Goal: Task Accomplishment & Management: Manage account settings

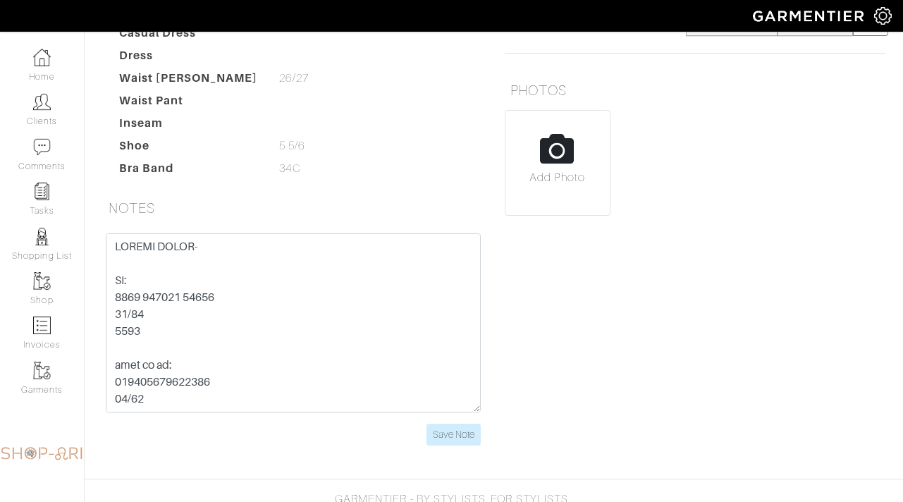
scroll to position [37, 0]
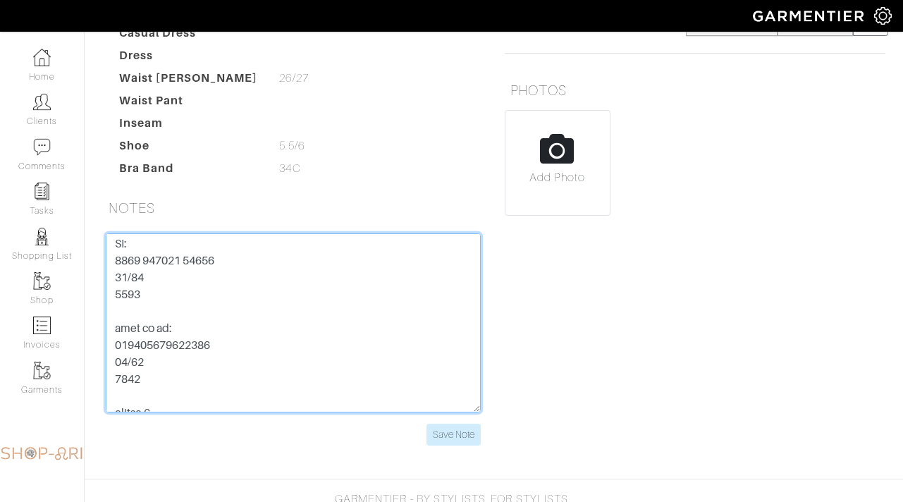
drag, startPoint x: 235, startPoint y: 262, endPoint x: 89, endPoint y: 263, distance: 145.9
click at [89, 263] on div "Mariel Kelly Overview Overview Measurements Product Library Invoices Wardrobe L…" at bounding box center [451, 89] width 903 height 745
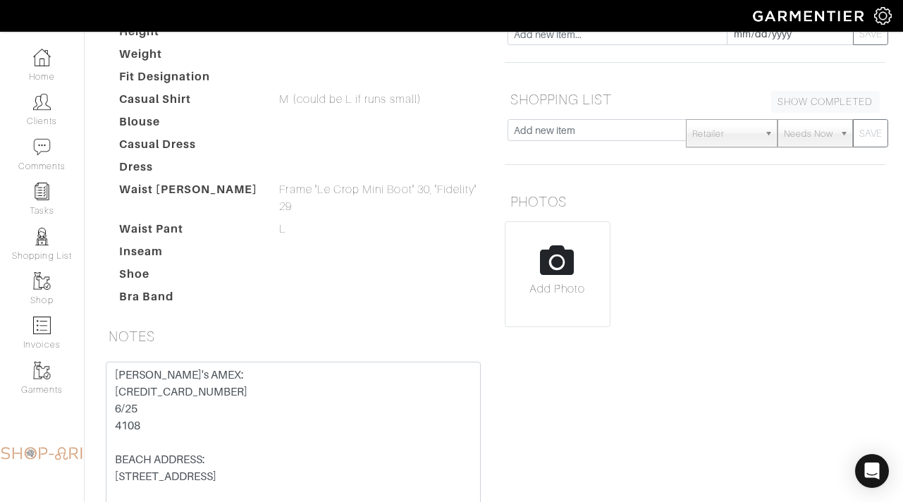
scroll to position [288, 0]
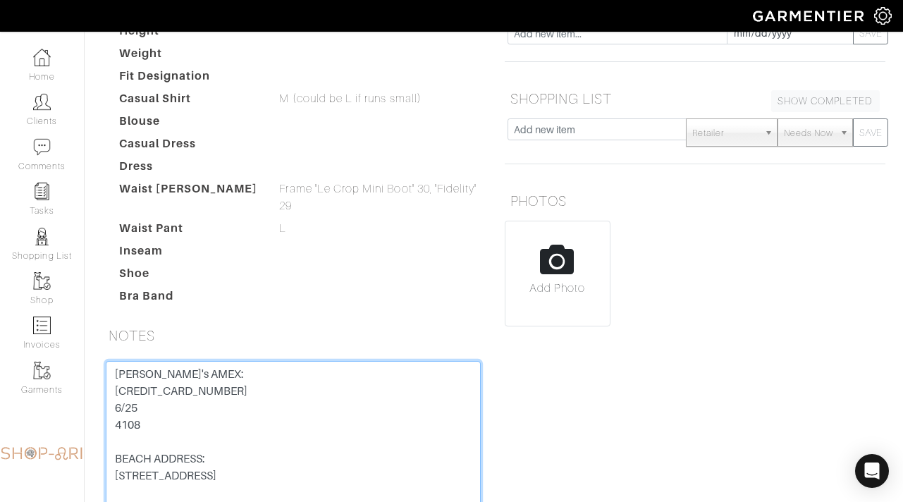
drag, startPoint x: 243, startPoint y: 324, endPoint x: 108, endPoint y: 320, distance: 135.4
click at [108, 361] on textarea "Bill's AMEX: 3717 528 090 26005 6/25 4108 BEACH ADDRESS: 315 N 6th St Surf City…" at bounding box center [293, 450] width 375 height 179
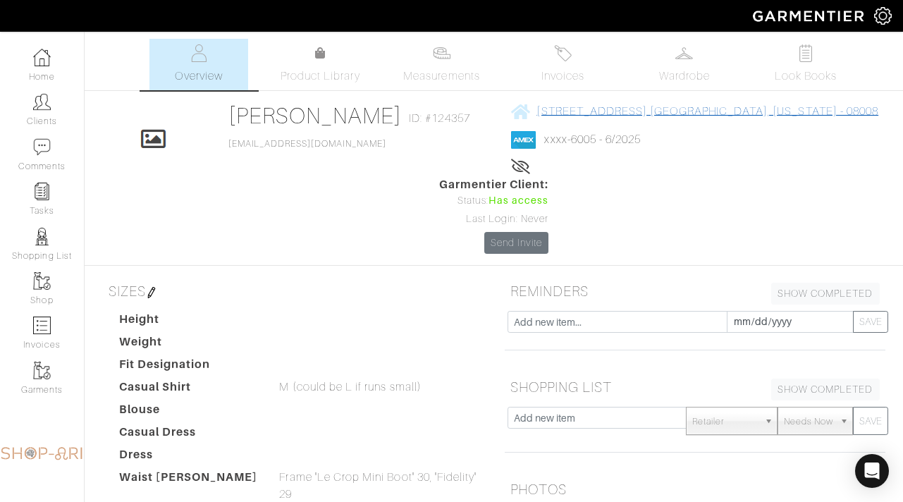
click at [524, 105] on link "315 n 6th st surf city, New Jersey - 08008" at bounding box center [694, 111] width 367 height 18
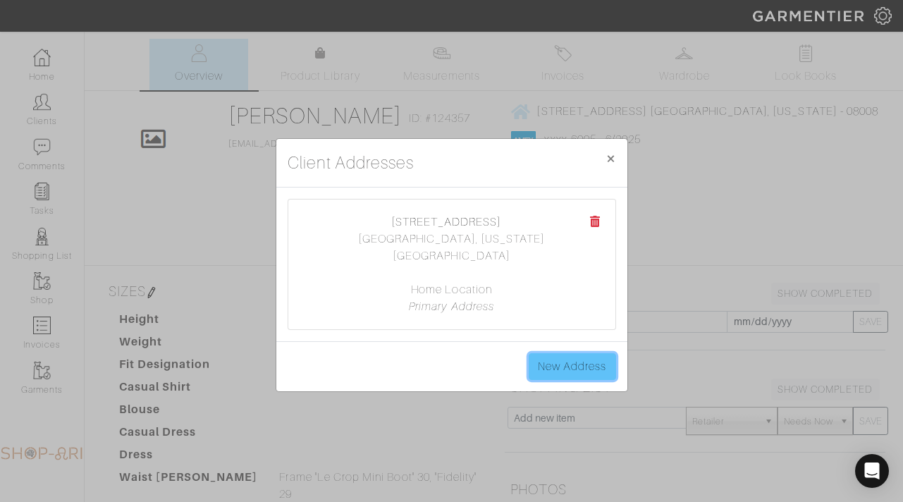
click at [555, 354] on link "New Address" at bounding box center [572, 366] width 87 height 27
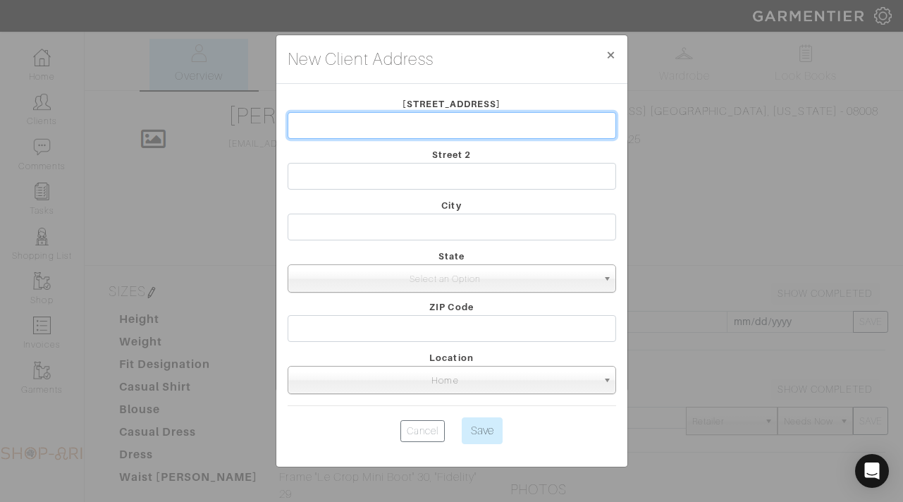
click at [372, 125] on input "text" at bounding box center [452, 125] width 328 height 27
type input "[STREET_ADDRESS]"
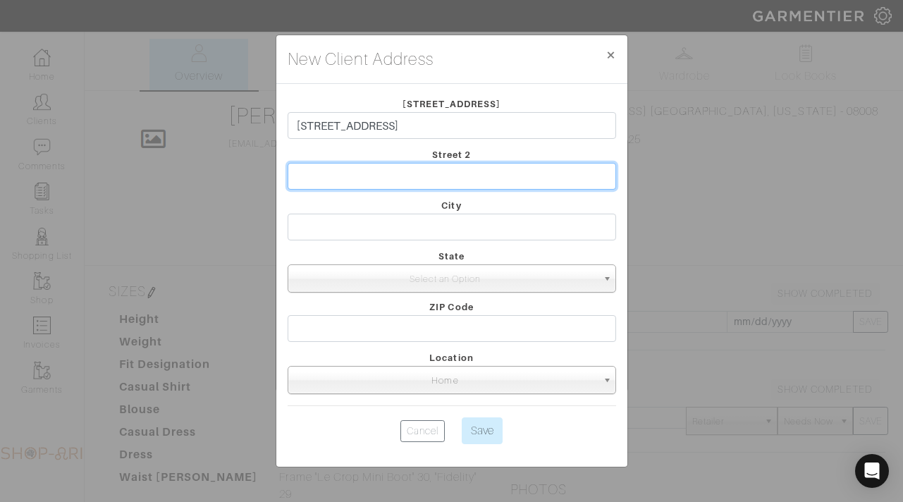
click at [387, 177] on input "text" at bounding box center [452, 176] width 328 height 27
type input "APT 732"
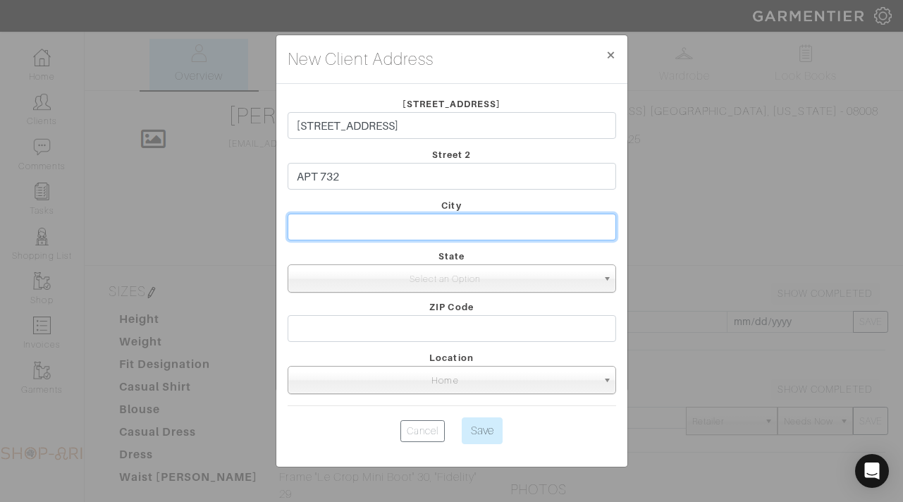
click at [502, 223] on input "text" at bounding box center [452, 227] width 328 height 27
type input "HOBOKEN"
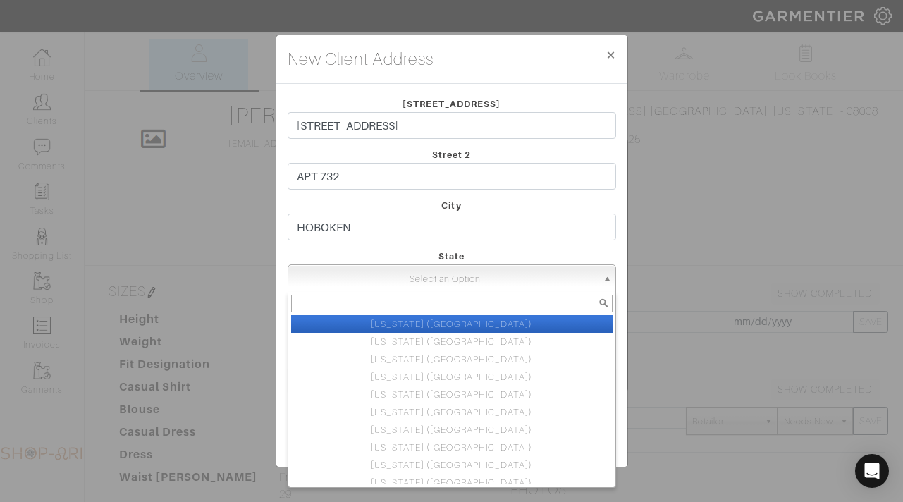
click at [511, 278] on span "Select an Option" at bounding box center [445, 279] width 303 height 28
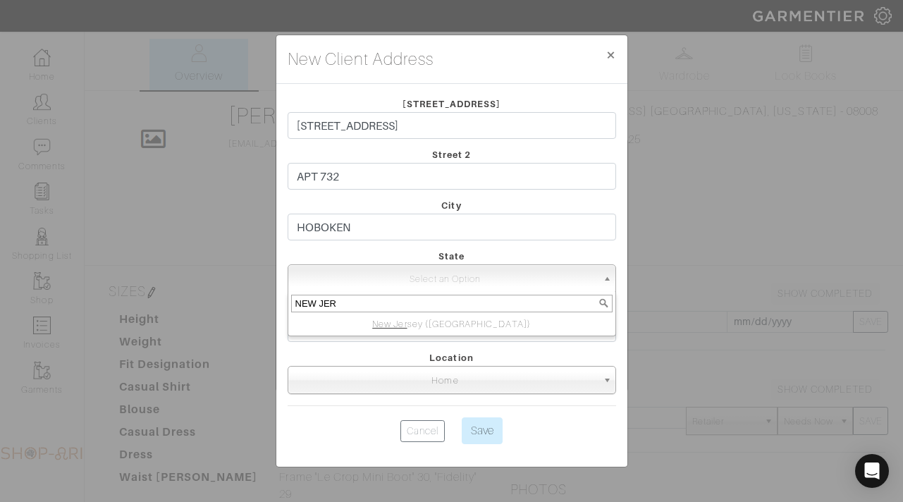
type input "NEW JER"
click at [498, 314] on div "NEW JER" at bounding box center [451, 303] width 327 height 23
click at [497, 325] on li "New Jer sey (NJ)" at bounding box center [451, 324] width 321 height 18
select select "5"
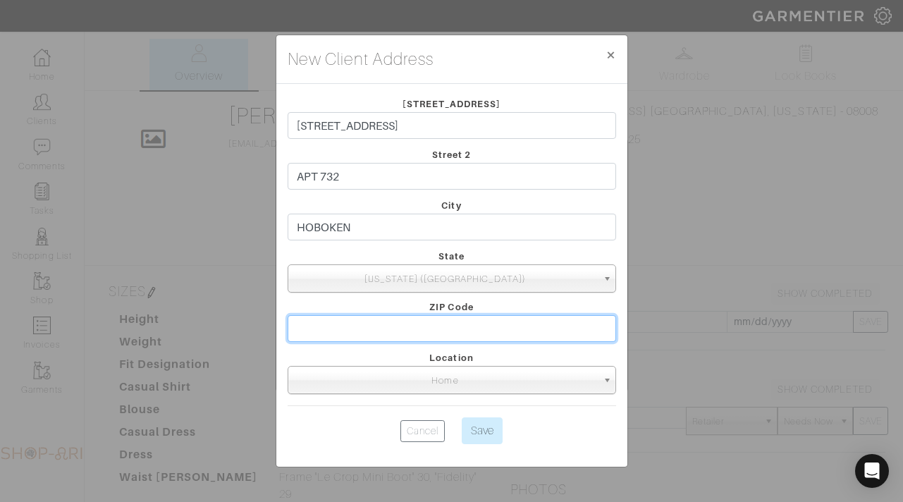
click at [342, 330] on input "text" at bounding box center [452, 328] width 328 height 27
type input "07030"
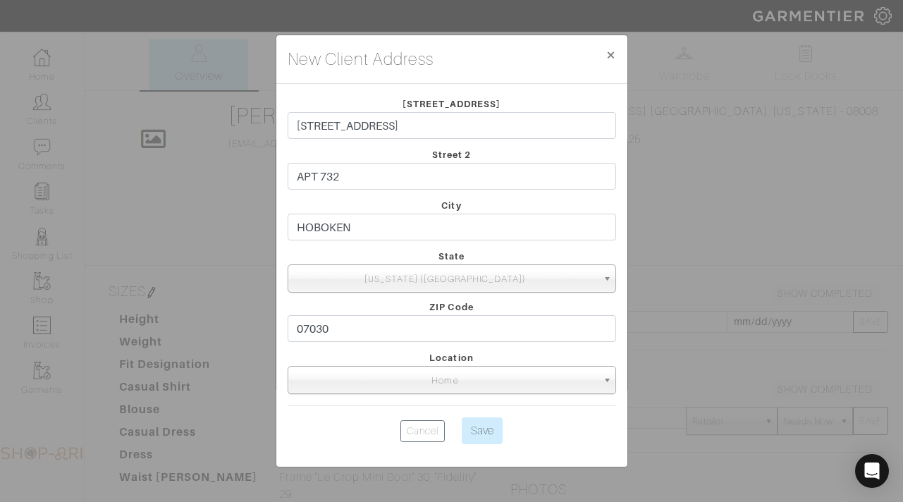
click at [497, 452] on div "Street 1 2 14th St Street 2 APT 732 City HOBOKEN State Illinois (IL) New York (…" at bounding box center [451, 275] width 351 height 383
click at [483, 435] on input "Save" at bounding box center [482, 430] width 41 height 27
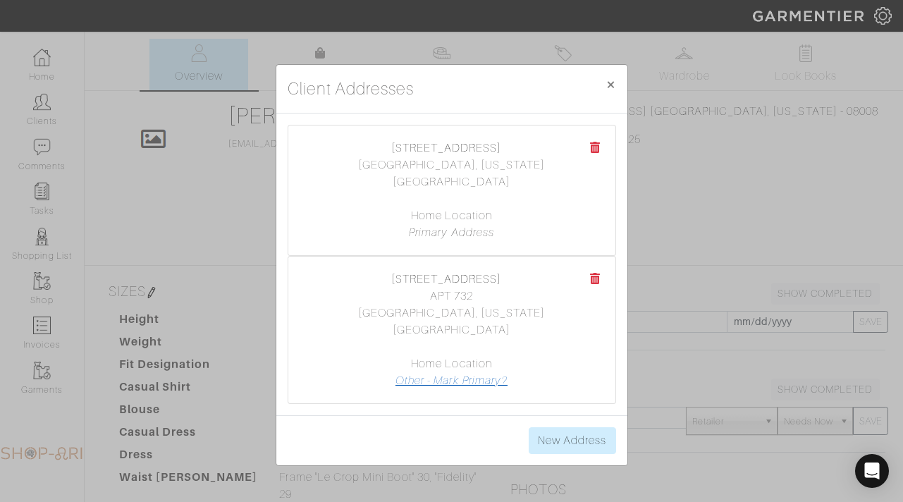
click at [457, 374] on link "Other - Mark Primary?" at bounding box center [451, 380] width 112 height 13
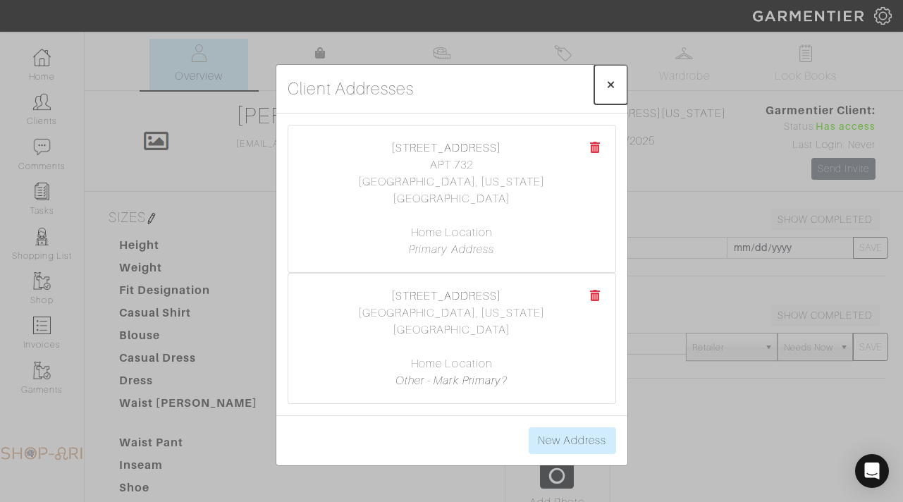
click at [612, 94] on span "×" at bounding box center [610, 84] width 11 height 19
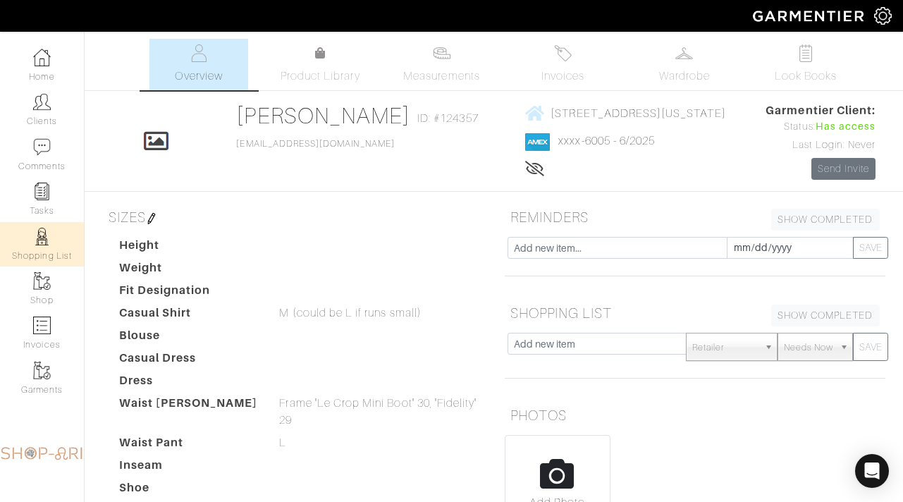
click at [58, 225] on link "Shopping List" at bounding box center [42, 244] width 84 height 44
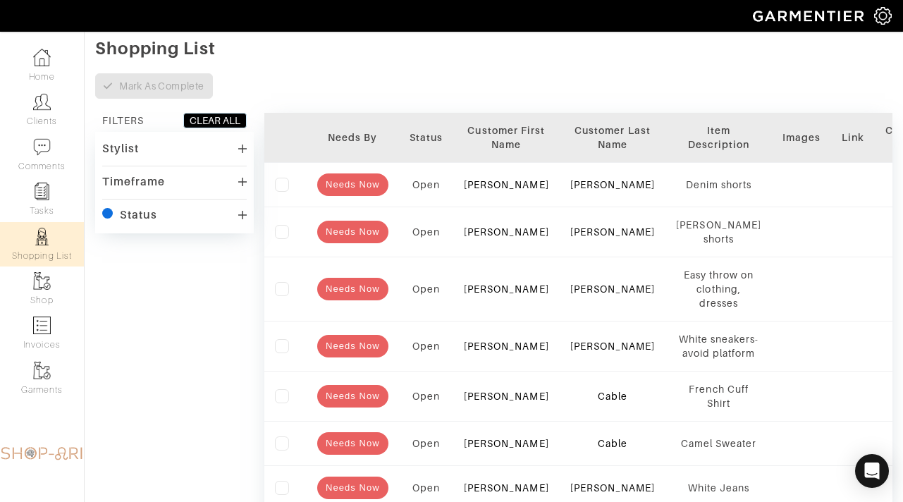
click at [46, 242] on img at bounding box center [42, 237] width 18 height 18
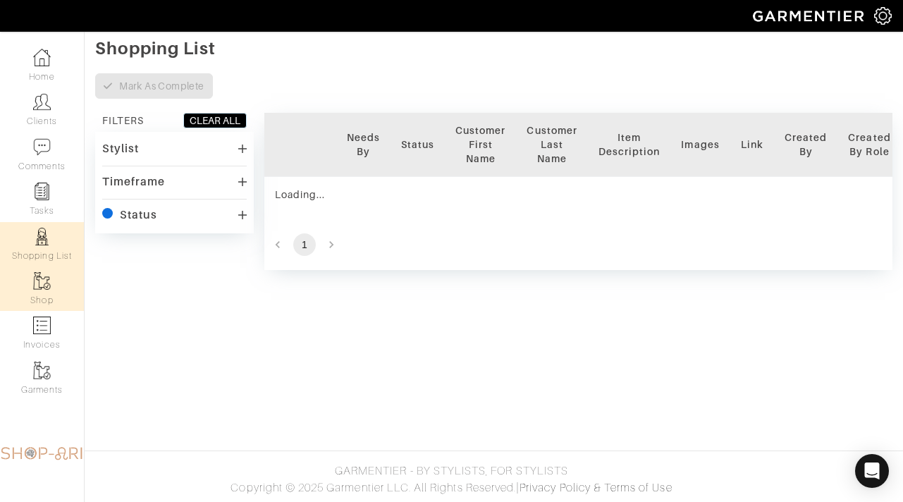
click at [43, 292] on link "Shop" at bounding box center [42, 288] width 84 height 44
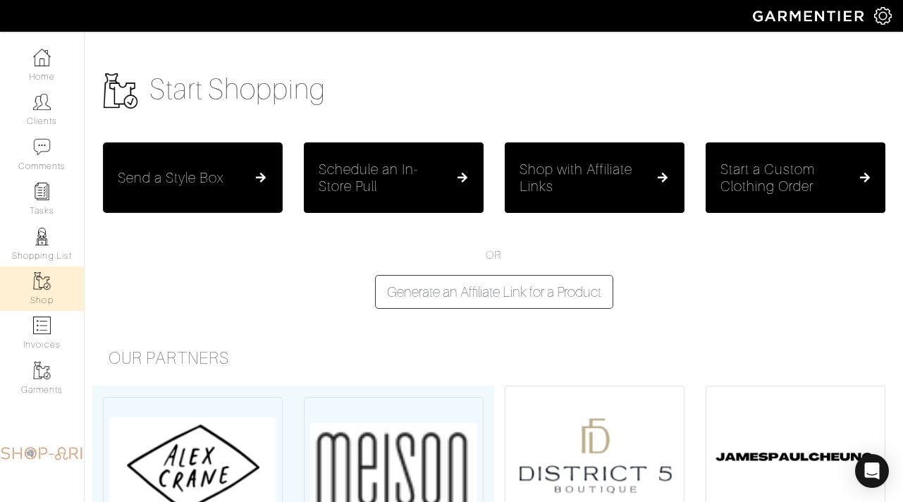
click at [246, 173] on div "Send a Style Box" at bounding box center [193, 177] width 150 height 17
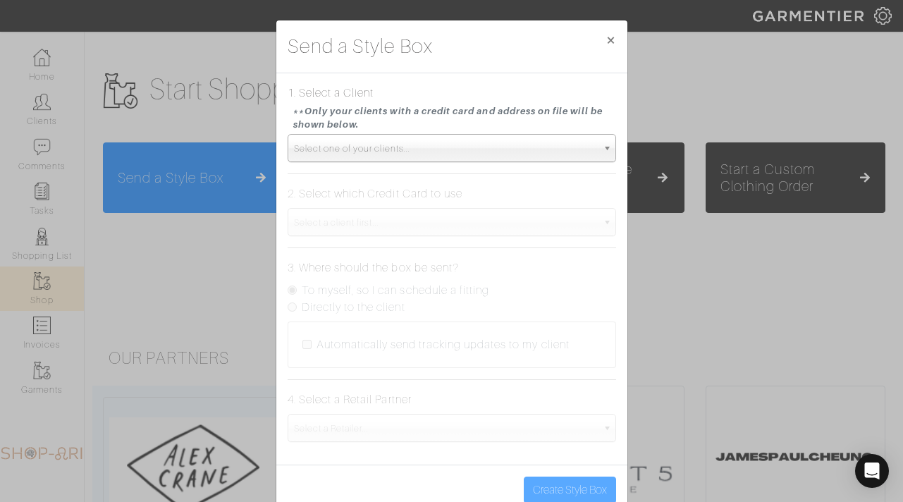
click at [383, 147] on span "Select one of your clients..." at bounding box center [445, 149] width 303 height 28
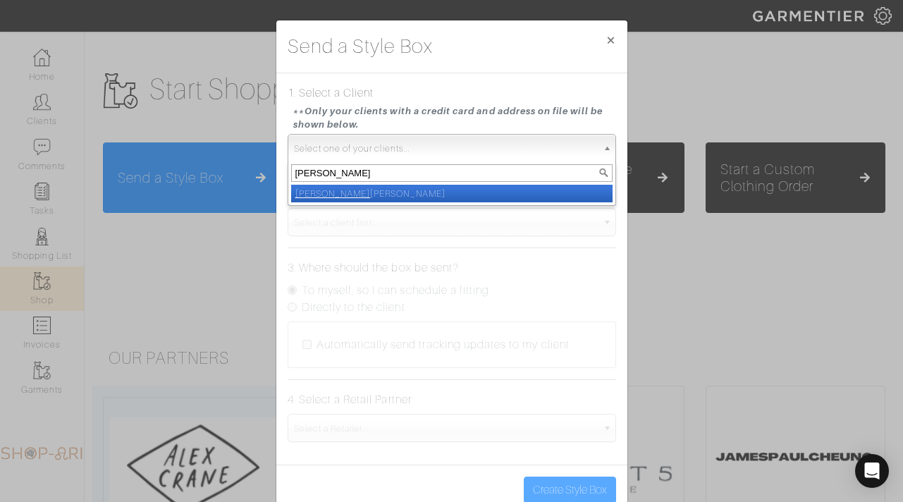
type input "BETH"
click at [371, 193] on li "Beth Kearns" at bounding box center [451, 194] width 321 height 18
select select "beth-kearns-2d055a8d-3b22-477f-a17a-b3a8a6f7a71d"
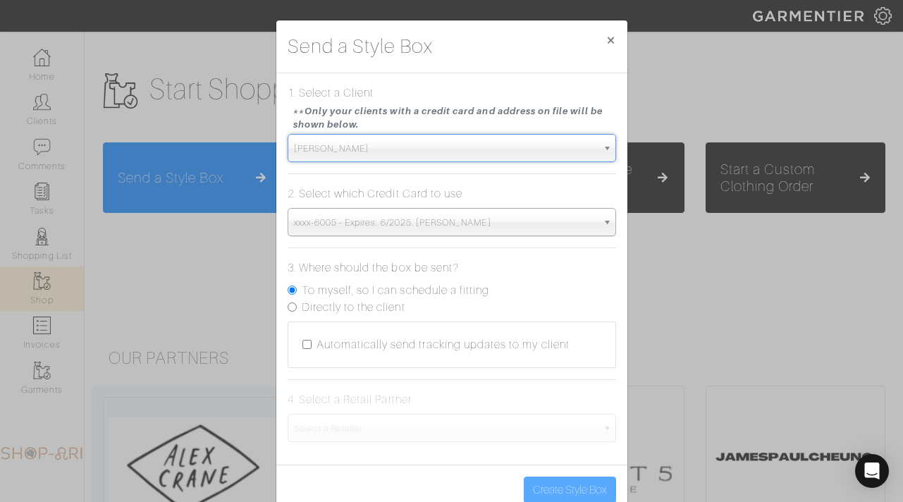
click at [371, 215] on span "xxxx-6005 - Expires: 6/2025. Bill Kearns" at bounding box center [445, 223] width 303 height 28
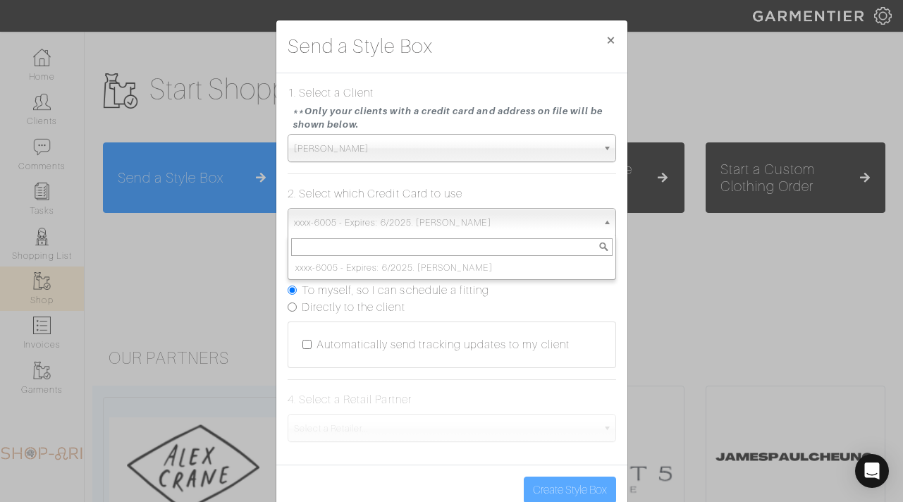
click at [355, 306] on label "Directly to the client" at bounding box center [354, 307] width 104 height 17
click at [297, 306] on input "Directly to the client" at bounding box center [292, 306] width 9 height 9
radio input "true"
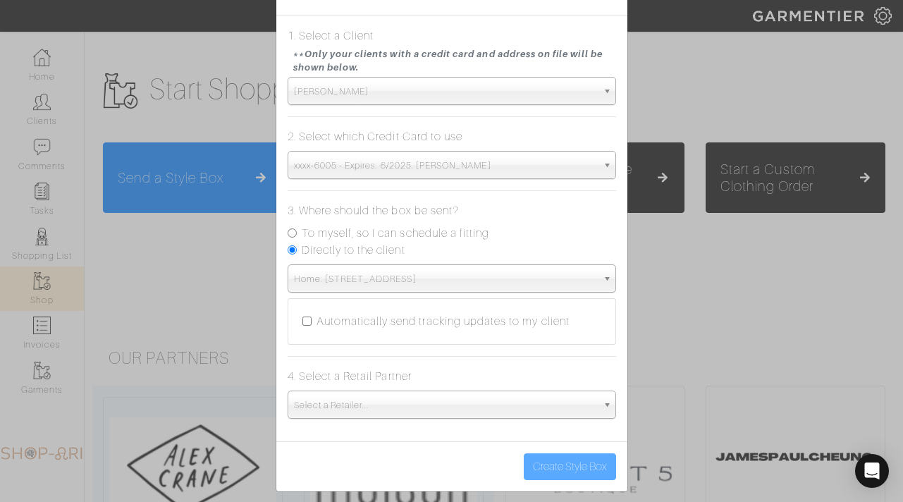
scroll to position [61, 0]
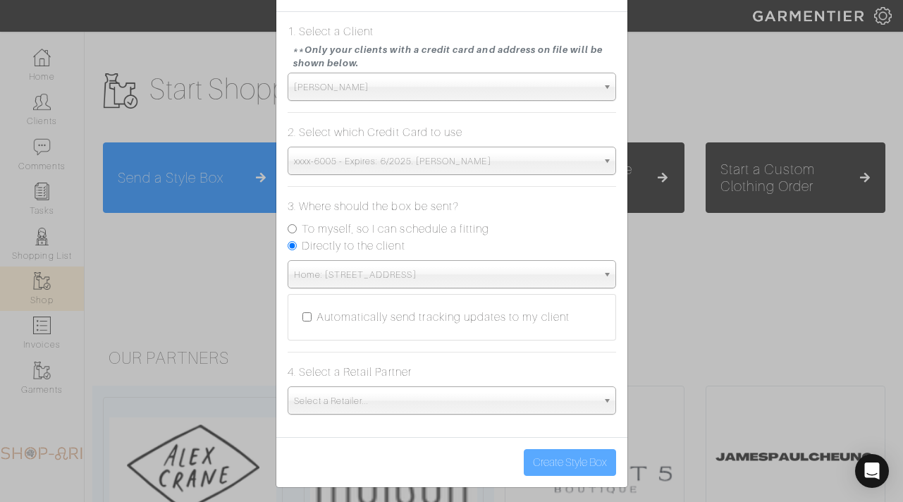
click at [385, 392] on span "Select a Retailer..." at bounding box center [445, 401] width 303 height 28
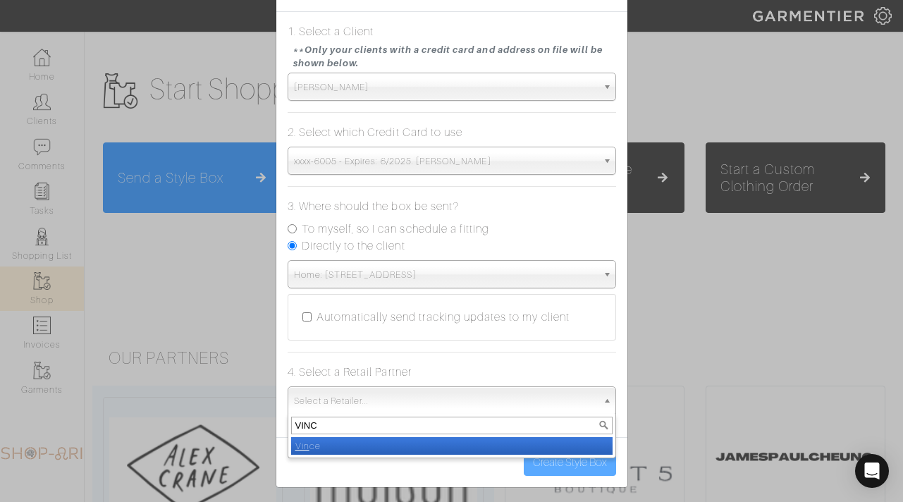
type input "[PERSON_NAME]"
select select "19"
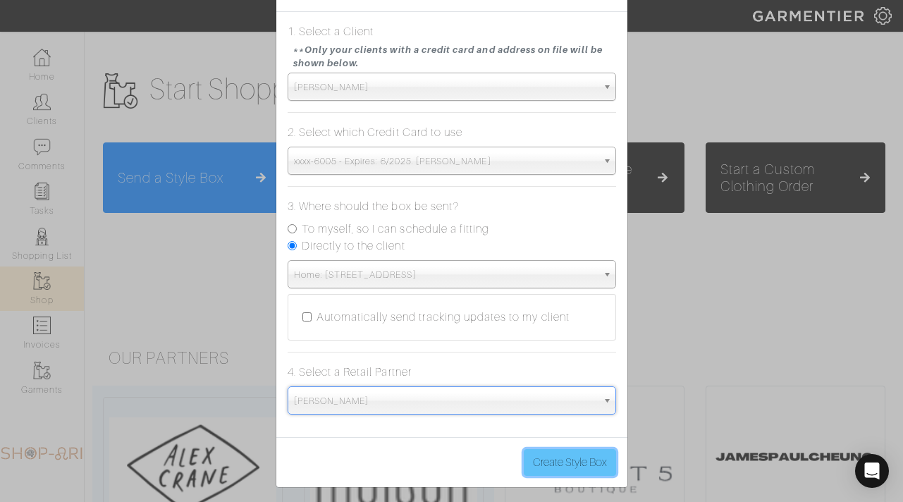
click at [564, 468] on button "Create Style Box" at bounding box center [570, 462] width 92 height 27
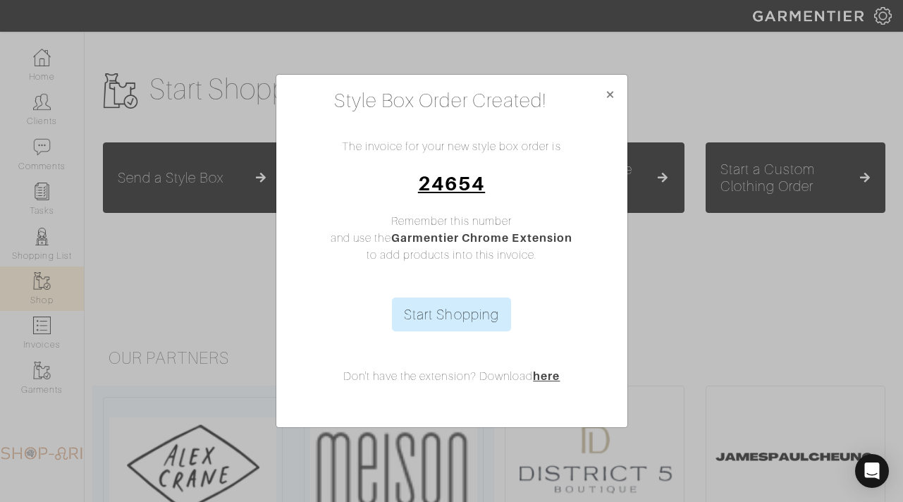
click at [462, 184] on link "24654" at bounding box center [451, 183] width 67 height 23
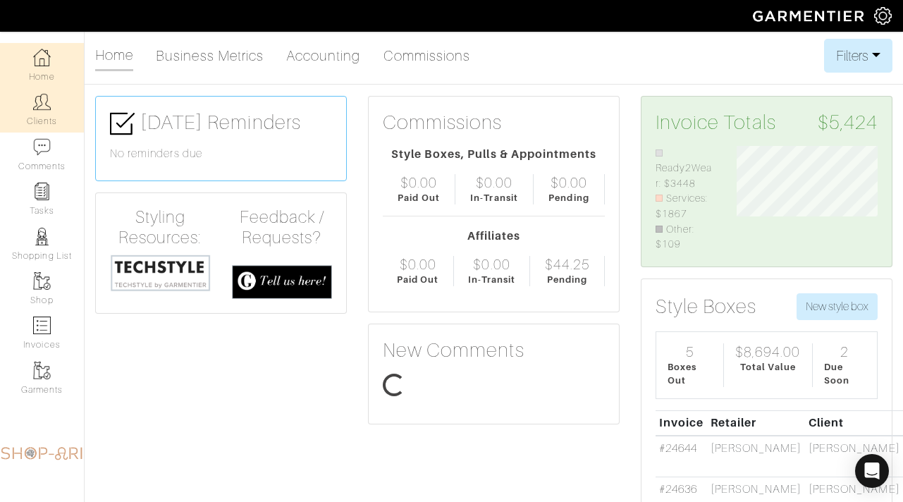
scroll to position [106, 162]
click at [67, 104] on link "Clients" at bounding box center [42, 109] width 84 height 44
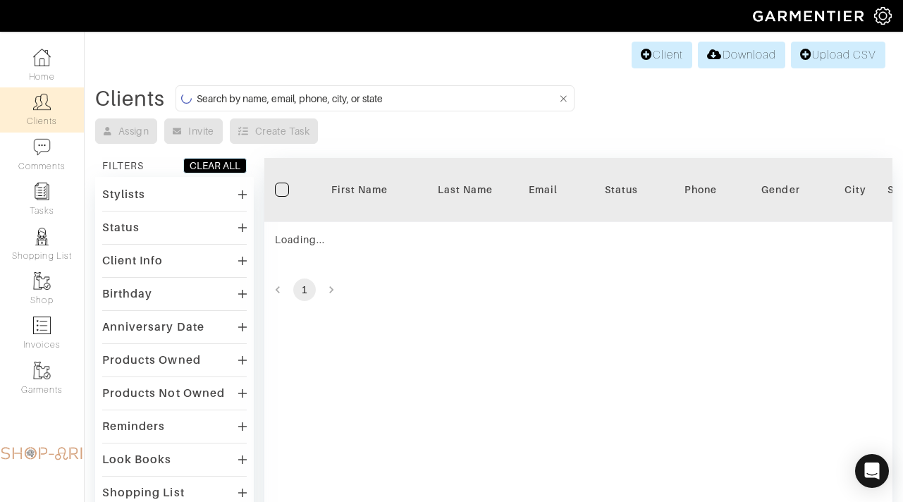
click at [270, 98] on input at bounding box center [377, 98] width 361 height 18
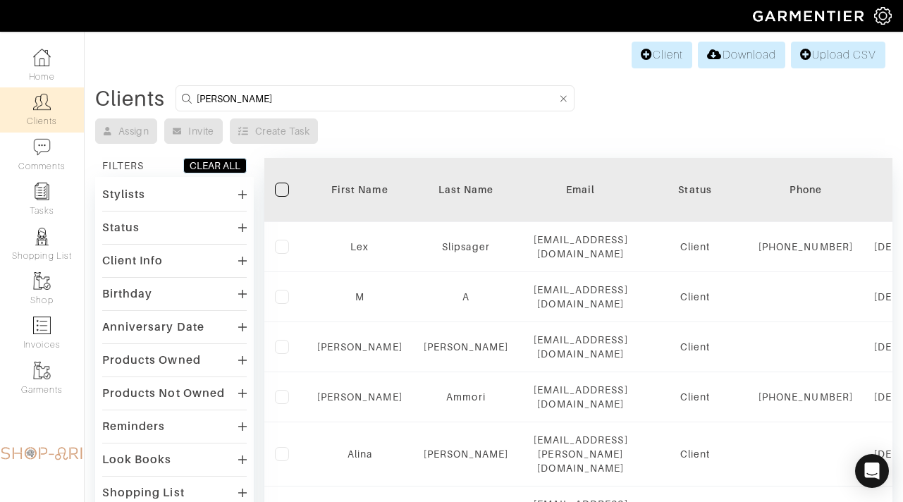
type input "[PERSON_NAME]"
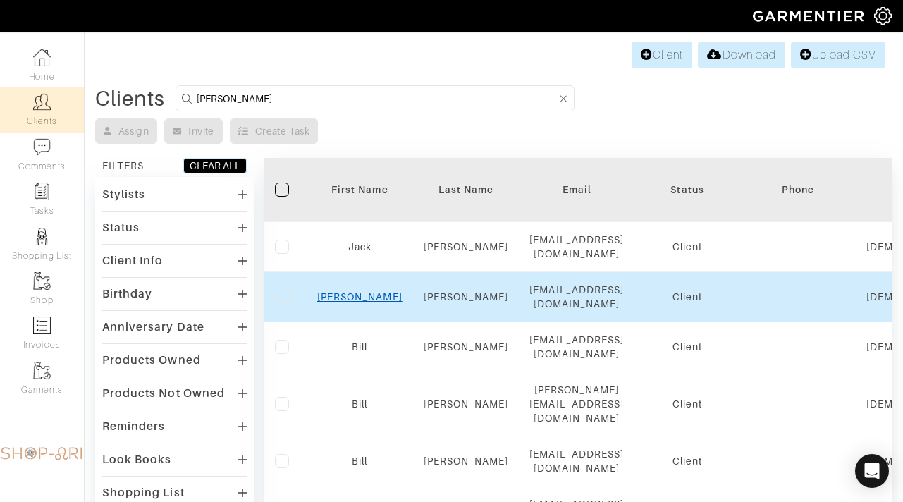
click at [350, 291] on link "Beth" at bounding box center [359, 296] width 85 height 11
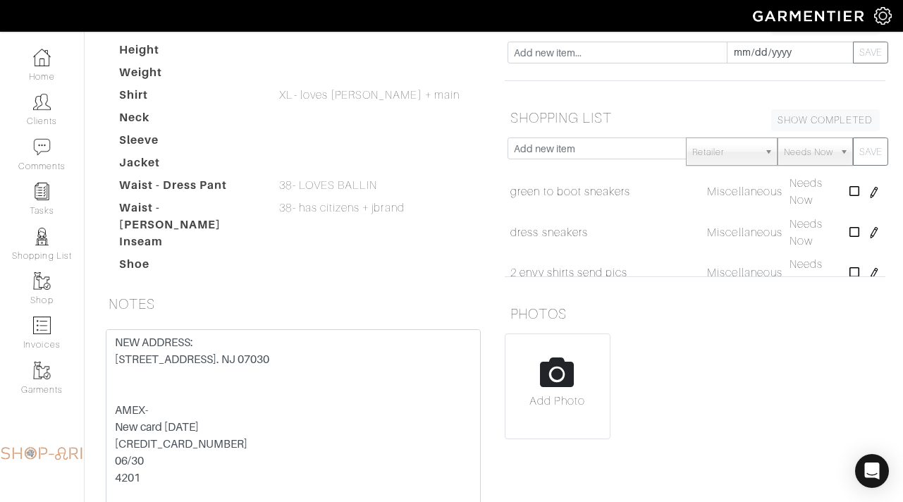
scroll to position [202, 0]
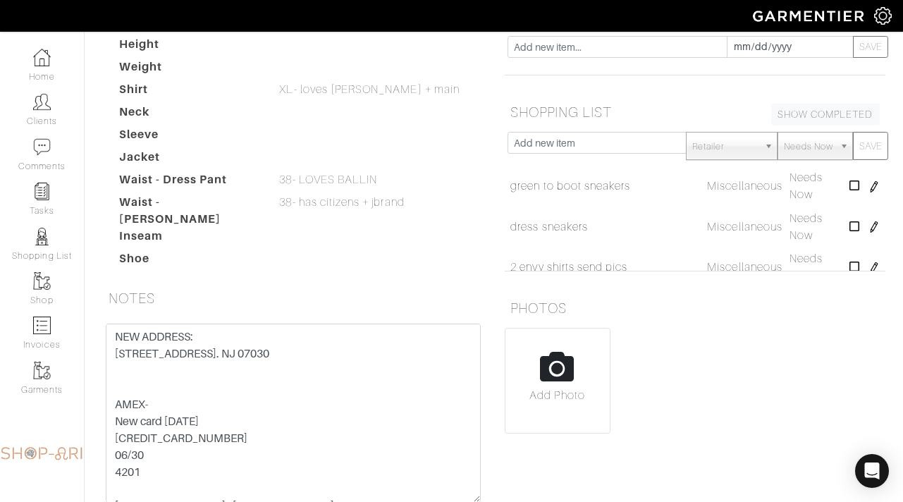
scroll to position [206, 0]
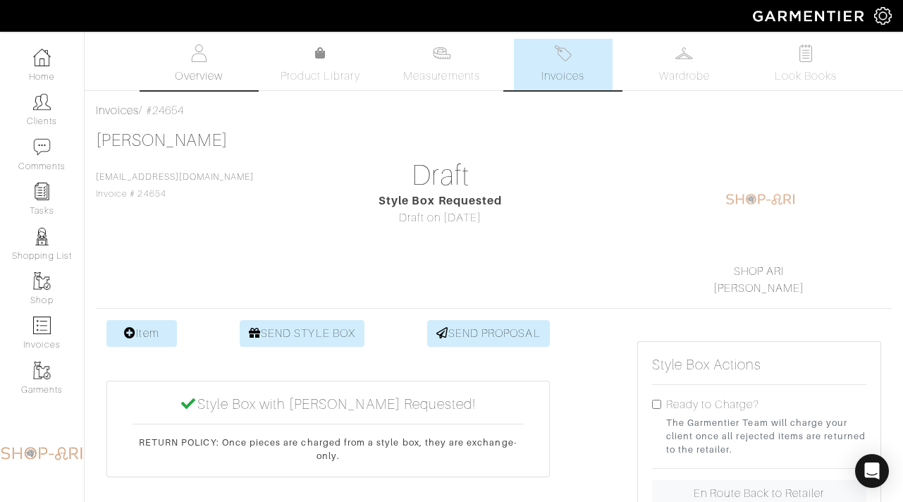
click at [199, 70] on span "Overview" at bounding box center [198, 76] width 47 height 17
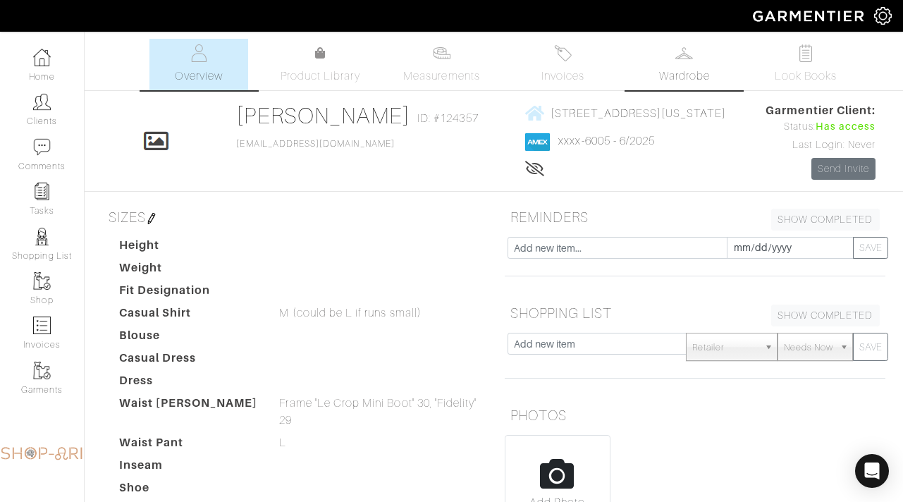
click at [680, 56] on img at bounding box center [684, 53] width 18 height 18
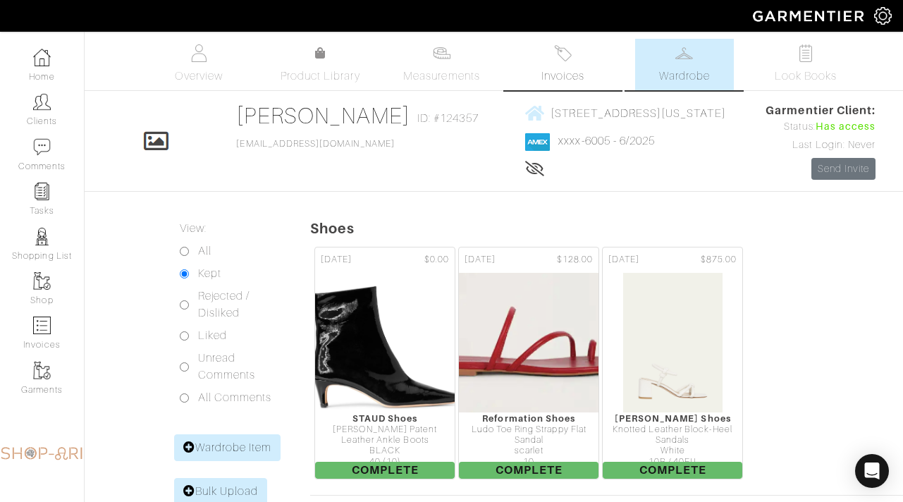
click at [556, 70] on span "Invoices" at bounding box center [562, 76] width 43 height 17
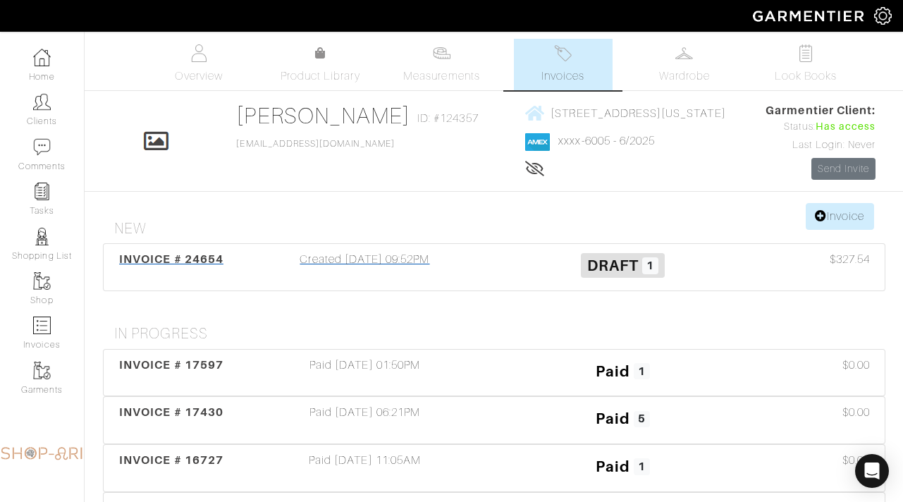
click at [503, 252] on div "Draft 1" at bounding box center [623, 267] width 258 height 32
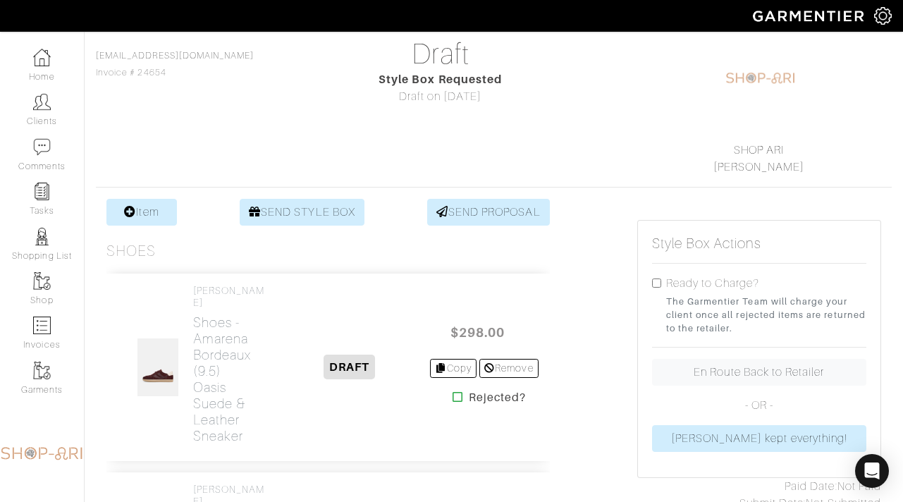
scroll to position [122, 0]
click at [280, 204] on link "SEND STYLE BOX" at bounding box center [302, 211] width 125 height 27
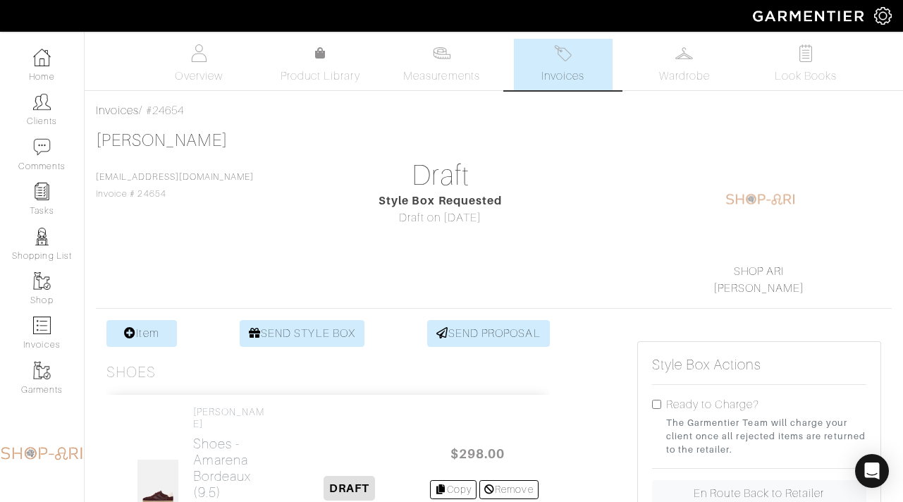
click at [89, 1] on div "Company Settings Manage Subscription My Profile Stylists Sign Out" at bounding box center [451, 16] width 903 height 32
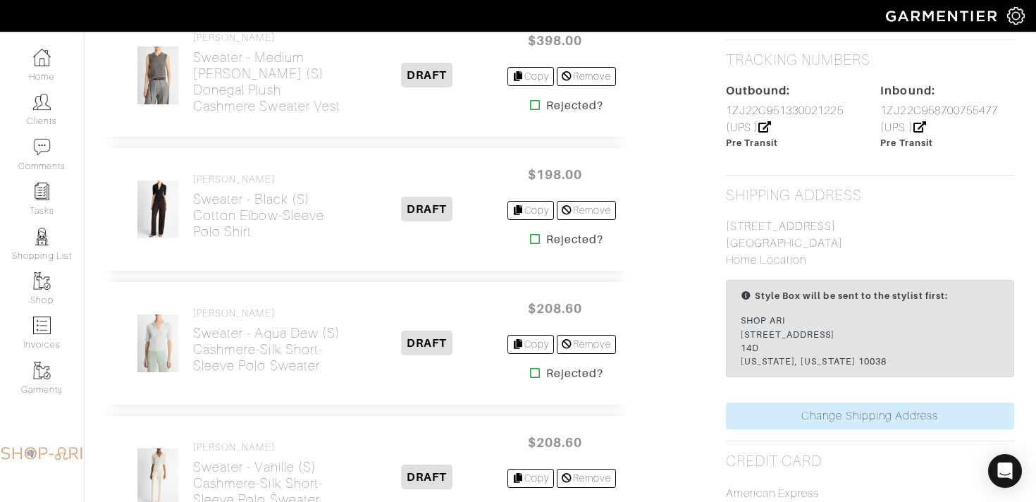
scroll to position [889, 0]
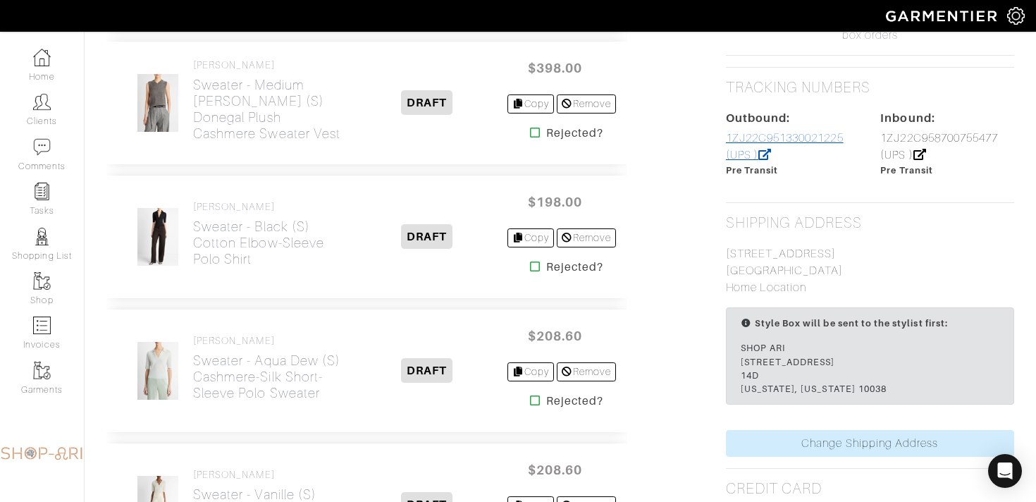
click at [754, 138] on link "1ZJ22C951330021225 (UPS )" at bounding box center [785, 147] width 118 height 30
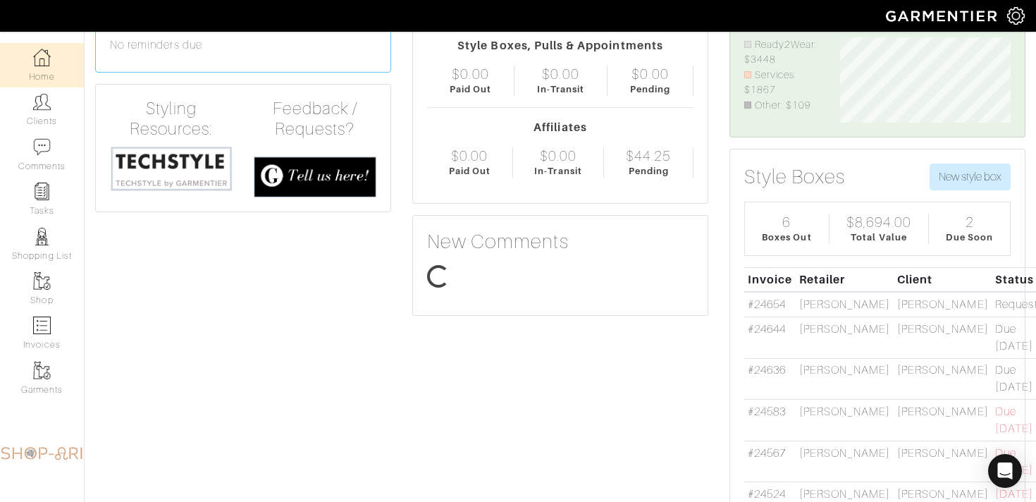
scroll to position [85, 192]
click at [762, 330] on link "#24644" at bounding box center [767, 328] width 38 height 13
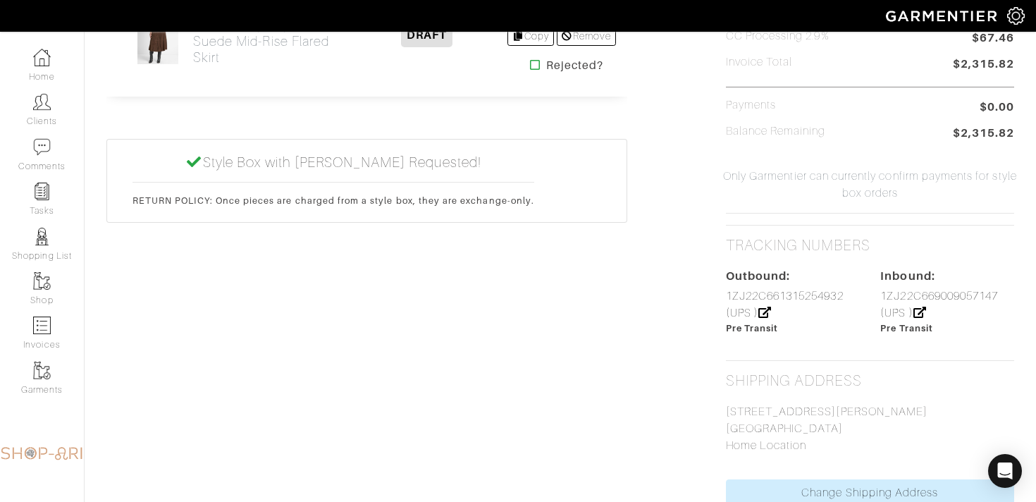
scroll to position [741, 0]
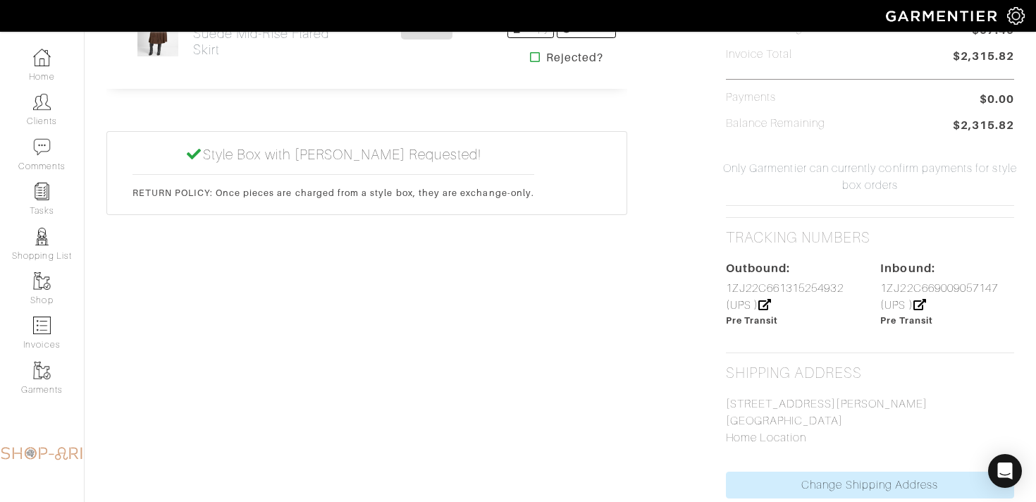
click at [742, 297] on div "1ZJ22C661315254932 (UPS )" at bounding box center [793, 297] width 134 height 34
click at [742, 294] on link "1ZJ22C661315254932 (UPS )" at bounding box center [785, 297] width 118 height 30
